Goal: Transaction & Acquisition: Purchase product/service

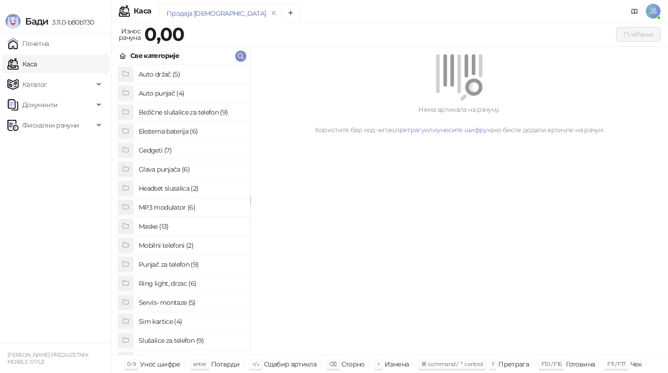
click at [172, 224] on h4 "Maske (13)" at bounding box center [191, 226] width 104 height 15
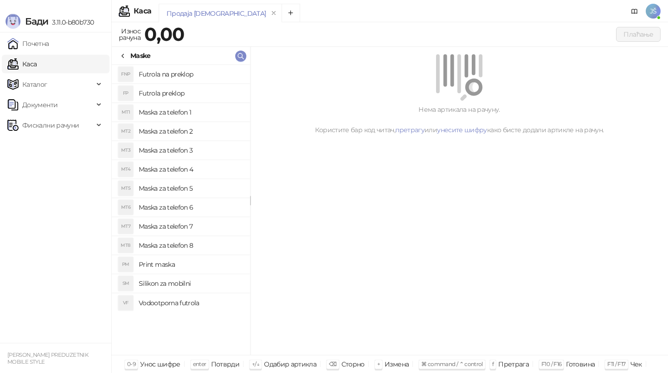
click at [194, 187] on h4 "Maska za telefon 5" at bounding box center [191, 188] width 104 height 15
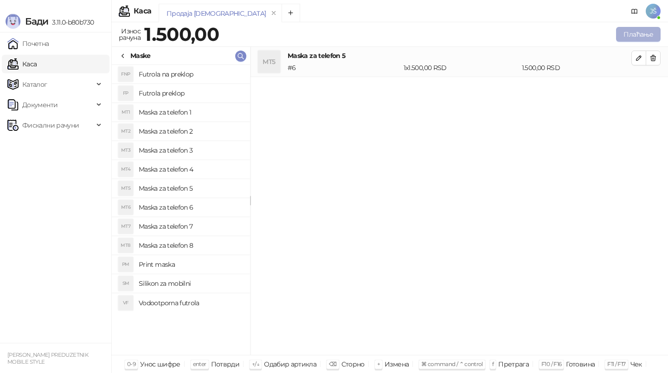
click at [653, 38] on button "Плаћање" at bounding box center [638, 34] width 45 height 15
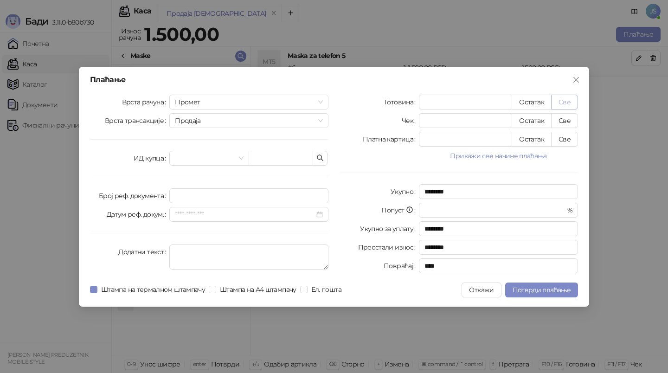
click at [570, 102] on button "Све" at bounding box center [564, 102] width 27 height 15
type input "****"
click at [549, 289] on span "Потврди плаћање" at bounding box center [541, 290] width 58 height 8
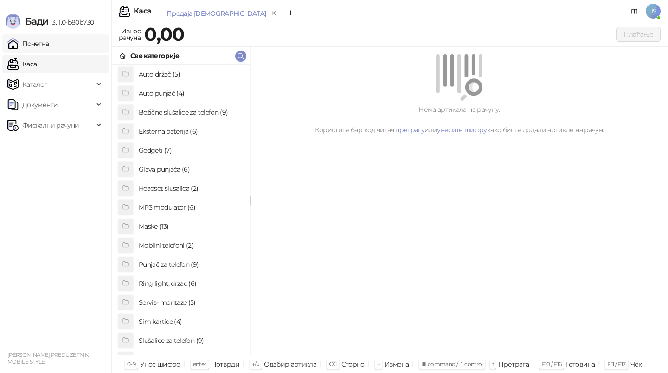
click at [49, 46] on link "Почетна" at bounding box center [28, 43] width 42 height 19
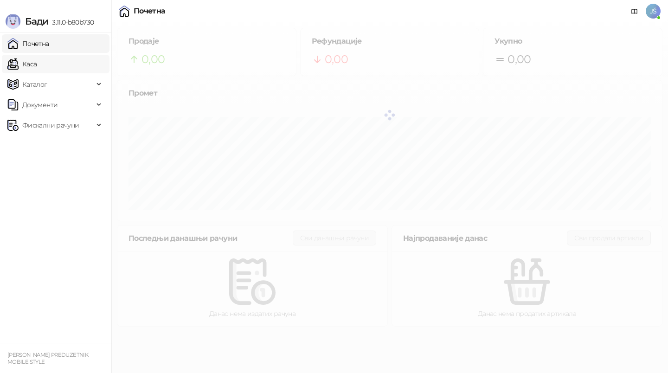
click at [37, 66] on link "Каса" at bounding box center [21, 64] width 29 height 19
